Goal: Task Accomplishment & Management: Use online tool/utility

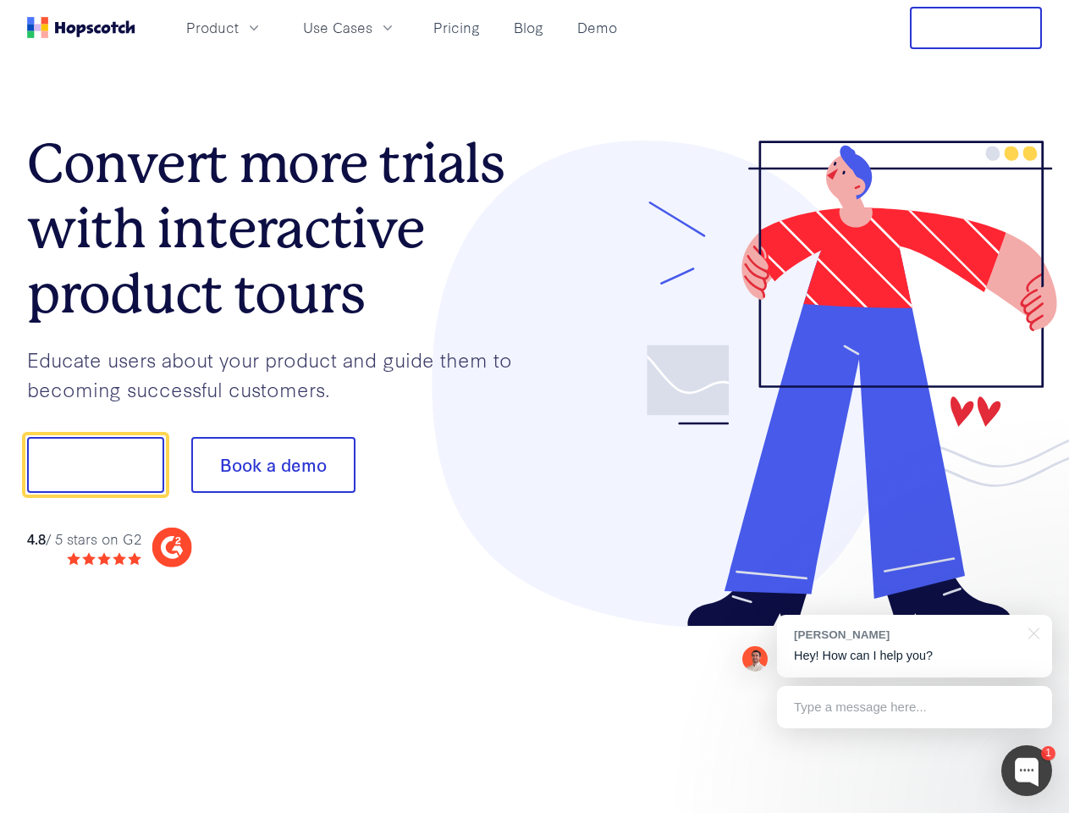
click at [535, 406] on div at bounding box center [789, 384] width 508 height 487
click at [239, 27] on span "Product" at bounding box center [212, 27] width 52 height 21
click at [372, 27] on span "Use Cases" at bounding box center [337, 27] width 69 height 21
click at [976, 28] on button "Free Trial" at bounding box center [976, 28] width 132 height 42
click at [95, 465] on button "Show me!" at bounding box center [95, 465] width 137 height 56
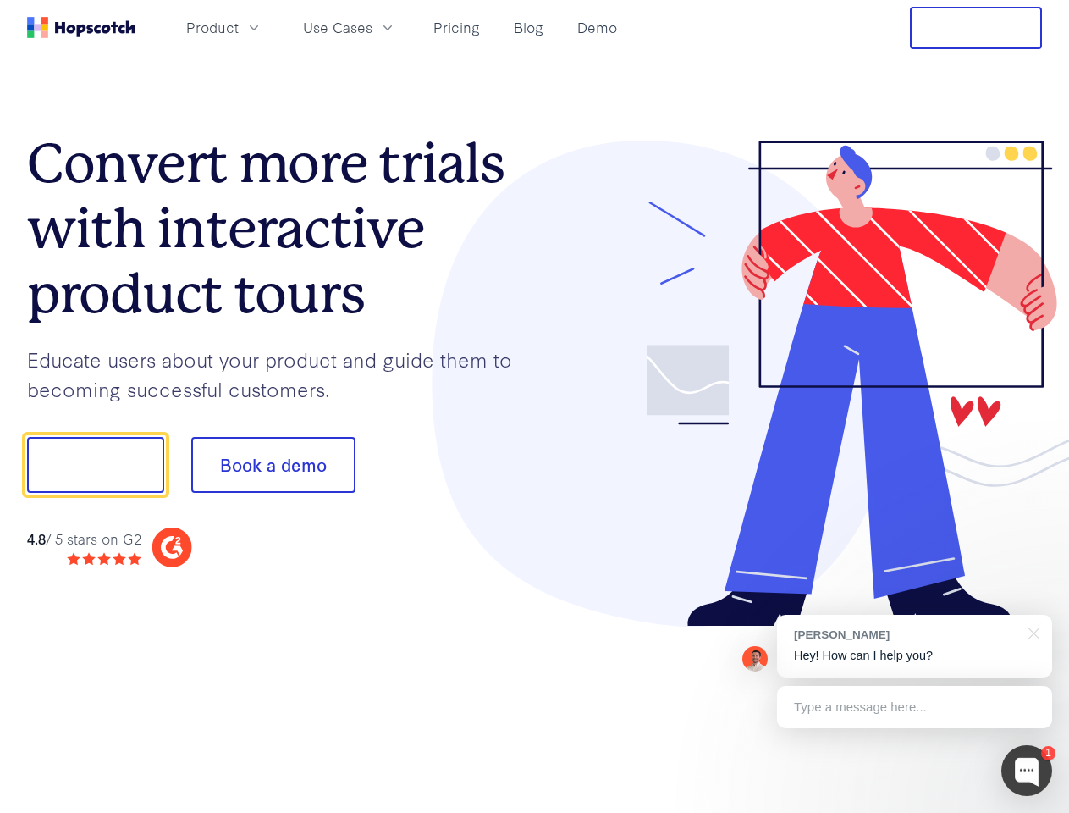
click at [273, 465] on button "Book a demo" at bounding box center [273, 465] width 164 height 56
click at [1027, 770] on div at bounding box center [1026, 770] width 51 height 51
click at [914, 646] on div "[PERSON_NAME] Hey! How can I help you?" at bounding box center [914, 646] width 275 height 63
click at [1031, 812] on div "1 [PERSON_NAME] Hey! How can I help you? Type a message here... Free live chat …" at bounding box center [534, 813] width 1069 height 0
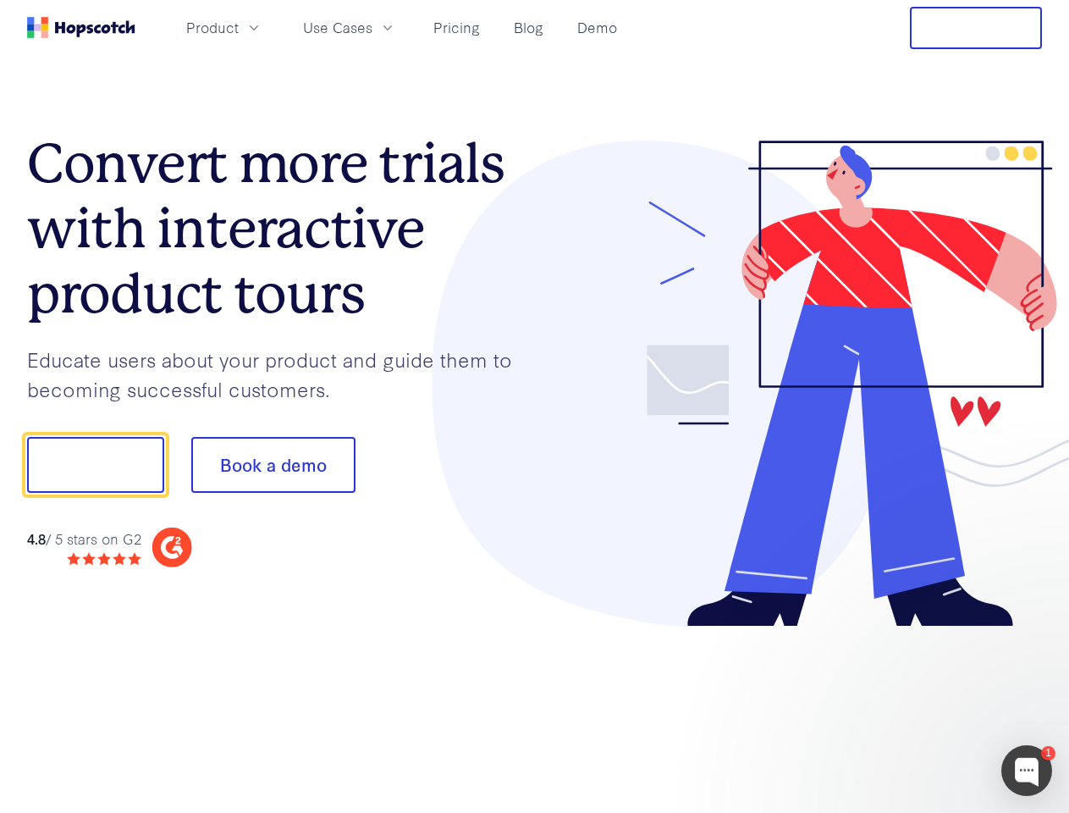
click at [914, 707] on div at bounding box center [893, 576] width 317 height 338
